Goal: Find specific page/section: Find specific page/section

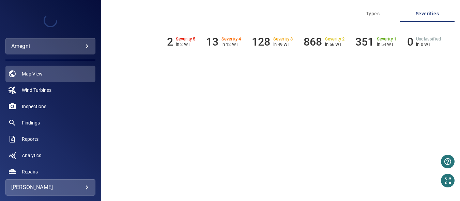
scroll to position [102, 0]
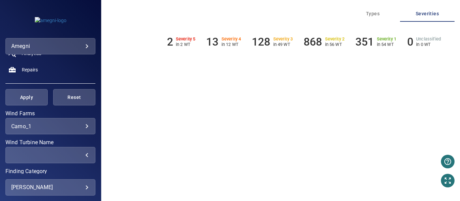
click at [79, 156] on div "​" at bounding box center [50, 155] width 78 height 6
click at [80, 156] on div "​" at bounding box center [50, 155] width 78 height 6
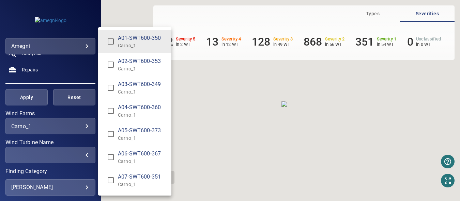
scroll to position [216, 0]
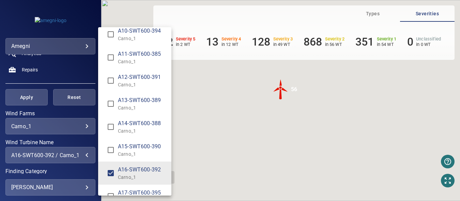
type input "**********"
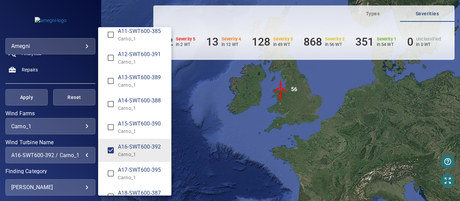
click at [25, 98] on div "Wind Turbine Name" at bounding box center [230, 100] width 460 height 201
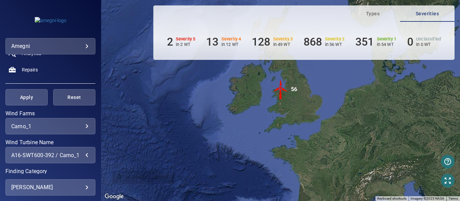
scroll to position [0, 0]
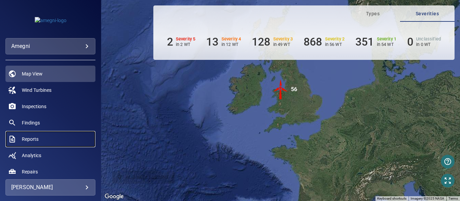
click at [30, 139] on span "Reports" at bounding box center [30, 139] width 17 height 7
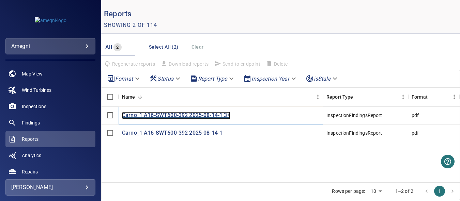
click at [168, 117] on p "Carno_1 A16-SWT600-392 2025-08-14-1 3+" at bounding box center [176, 116] width 108 height 8
